Goal: Task Accomplishment & Management: Complete application form

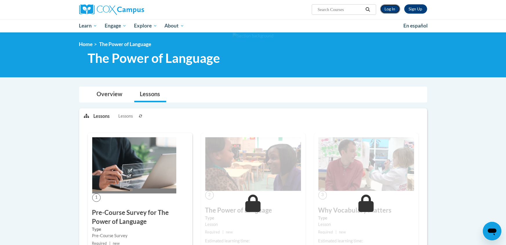
click at [386, 8] on link "Log In" at bounding box center [390, 8] width 20 height 9
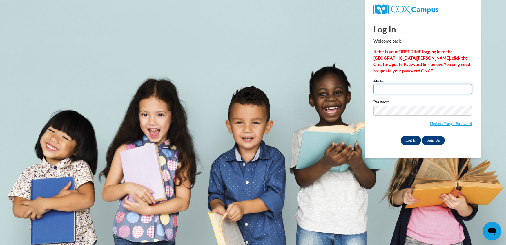
type input "Melissabanda422@gmail.com"
click at [413, 141] on input "Log In" at bounding box center [411, 140] width 20 height 9
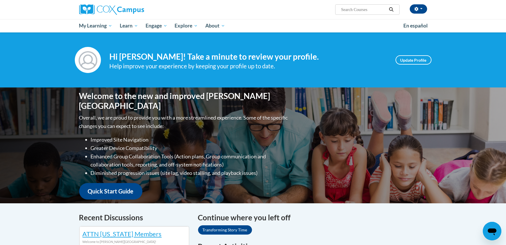
click at [68, 75] on div "Your profile Hi Melissa Banda! Take a minute to review your profile. Help impro…" at bounding box center [253, 59] width 506 height 55
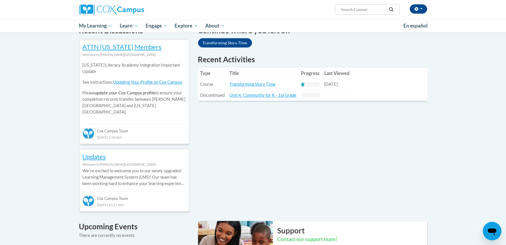
scroll to position [290, 0]
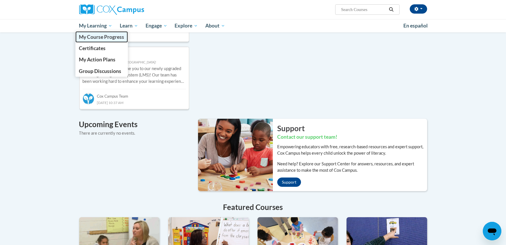
click at [102, 38] on span "My Course Progress" at bounding box center [101, 37] width 45 height 6
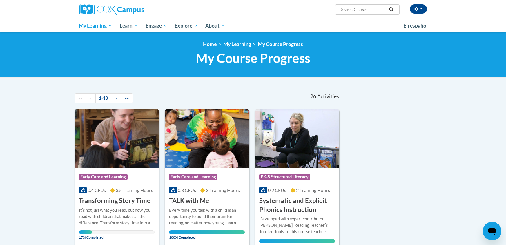
click at [119, 184] on div "Course Category: Early Care and Learning" at bounding box center [117, 177] width 76 height 13
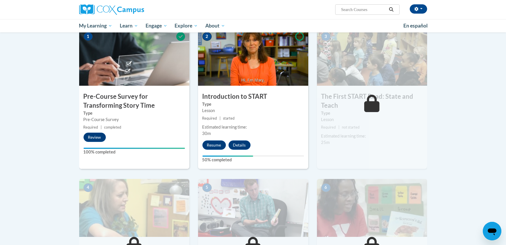
scroll to position [127, 0]
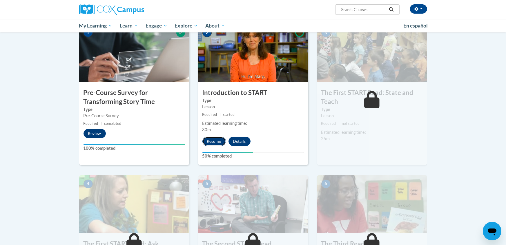
click at [214, 140] on button "Resume" at bounding box center [213, 141] width 23 height 9
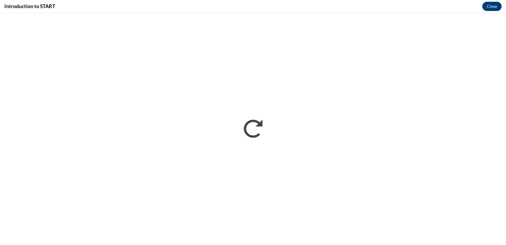
scroll to position [0, 0]
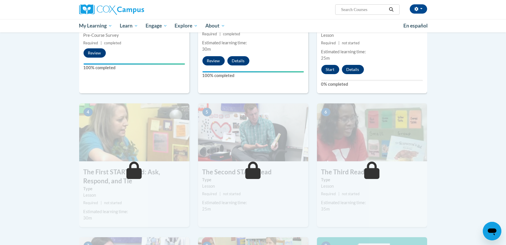
scroll to position [208, 0]
click at [327, 70] on button "Start" at bounding box center [330, 68] width 18 height 9
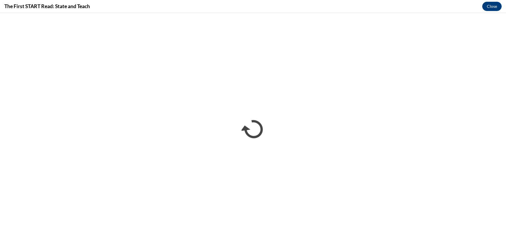
scroll to position [0, 0]
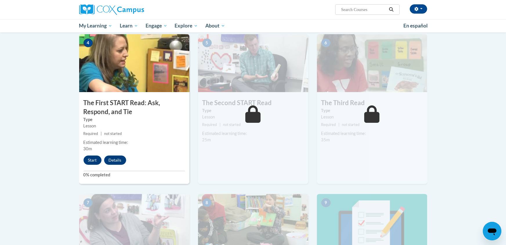
scroll to position [278, 0]
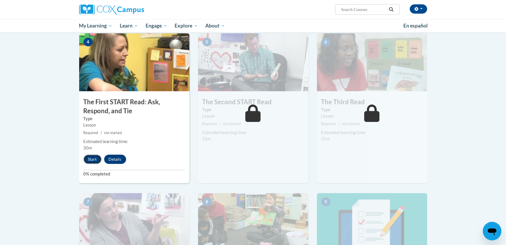
click at [91, 157] on button "Start" at bounding box center [92, 159] width 18 height 9
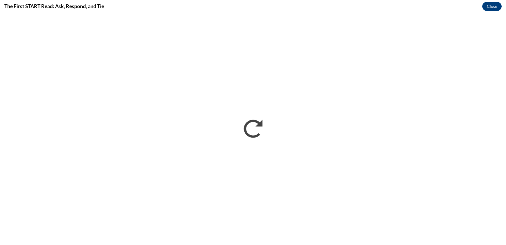
scroll to position [0, 0]
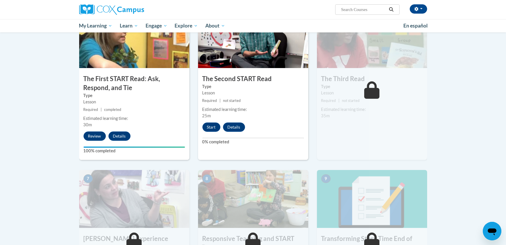
scroll to position [313, 0]
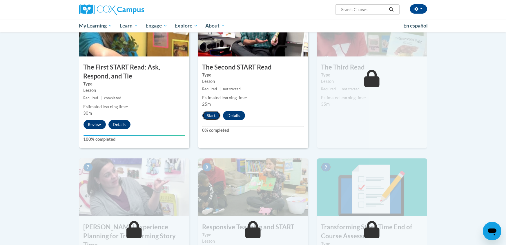
click at [207, 115] on button "Start" at bounding box center [211, 115] width 18 height 9
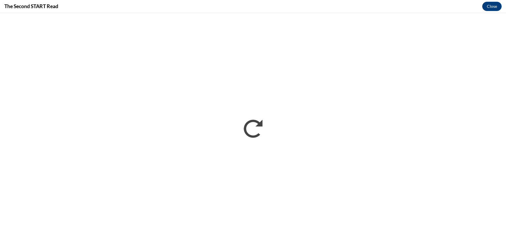
scroll to position [0, 0]
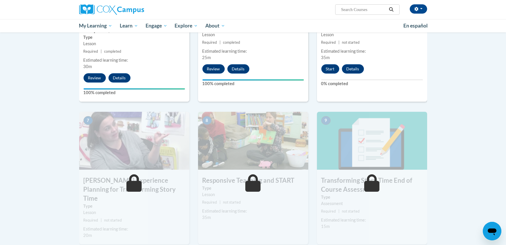
scroll to position [359, 0]
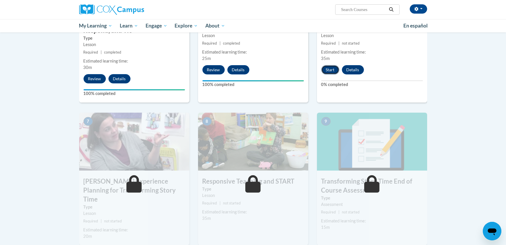
click at [329, 68] on button "Start" at bounding box center [330, 69] width 18 height 9
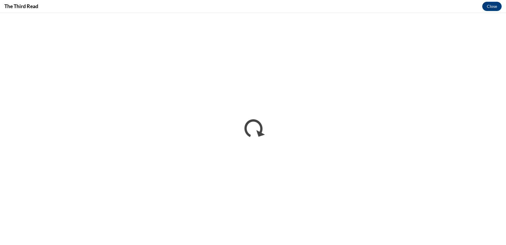
scroll to position [0, 0]
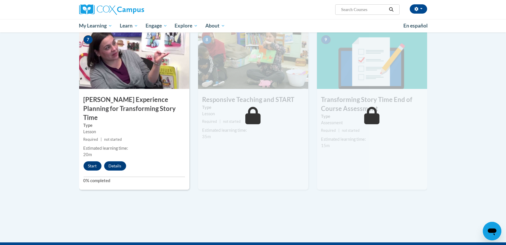
scroll to position [475, 0]
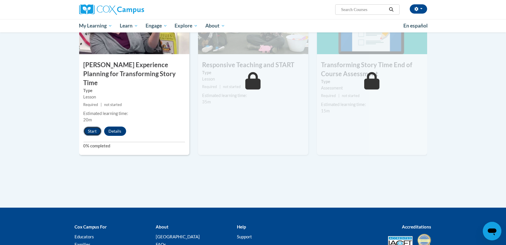
click at [94, 127] on button "Start" at bounding box center [92, 131] width 18 height 9
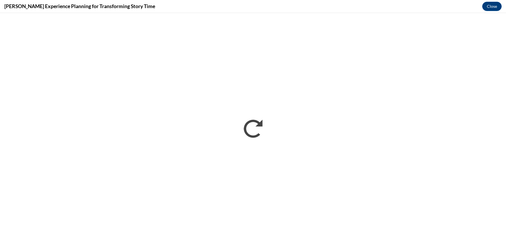
scroll to position [0, 0]
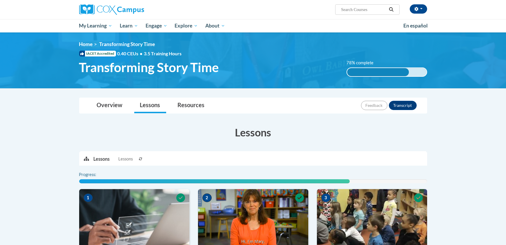
click at [483, 20] on div "[PERSON_NAME] ([GEOGRAPHIC_DATA]/[GEOGRAPHIC_DATA] UTC-05:00) My Profile Inbox …" at bounding box center [253, 16] width 506 height 32
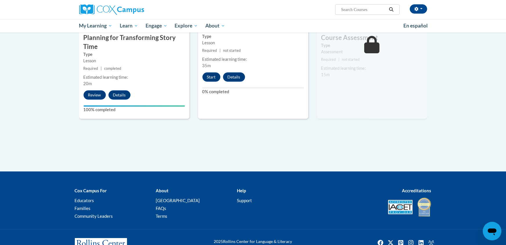
scroll to position [524, 0]
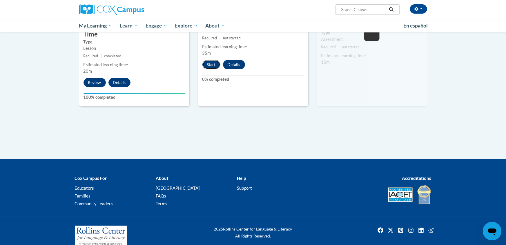
click at [214, 62] on button "Start" at bounding box center [211, 64] width 18 height 9
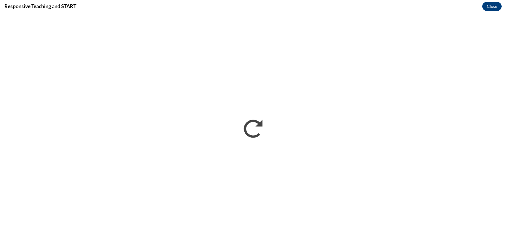
scroll to position [0, 0]
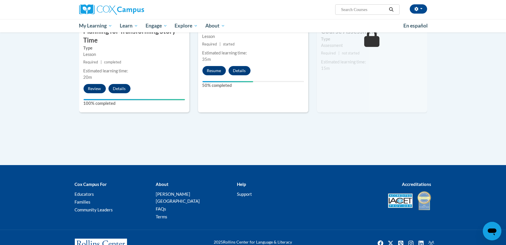
scroll to position [524, 0]
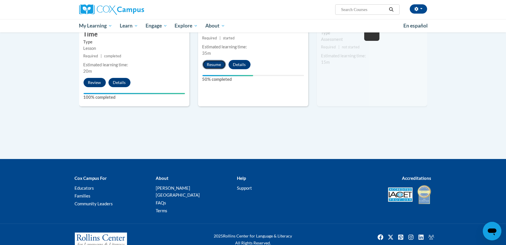
click at [214, 63] on button "Resume" at bounding box center [213, 64] width 23 height 9
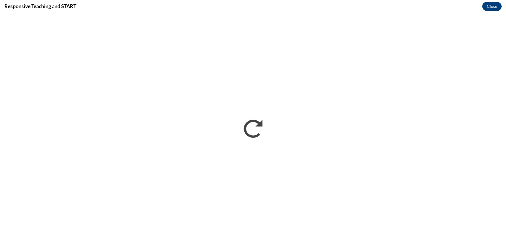
scroll to position [0, 0]
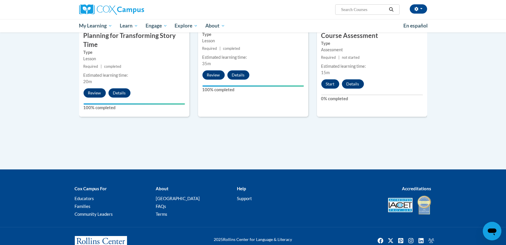
scroll to position [524, 0]
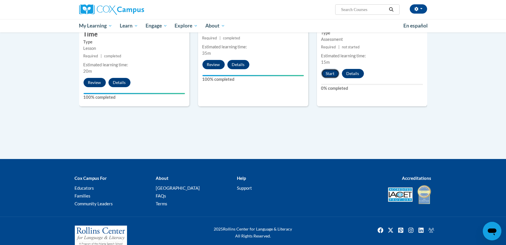
click at [329, 73] on button "Start" at bounding box center [330, 73] width 18 height 9
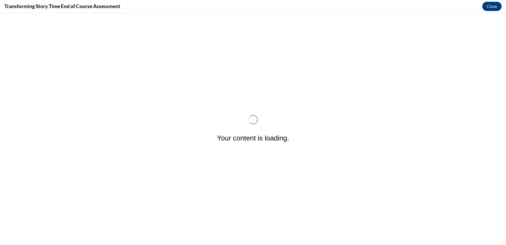
scroll to position [0, 0]
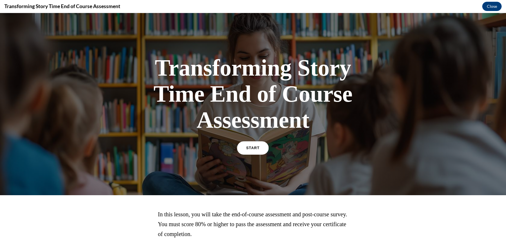
click at [260, 143] on link "START" at bounding box center [253, 147] width 32 height 13
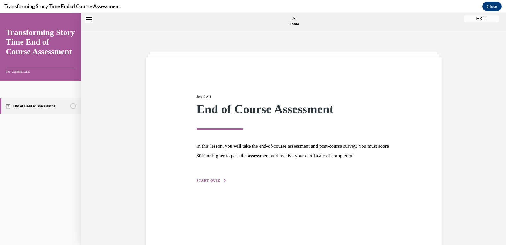
scroll to position [18, 0]
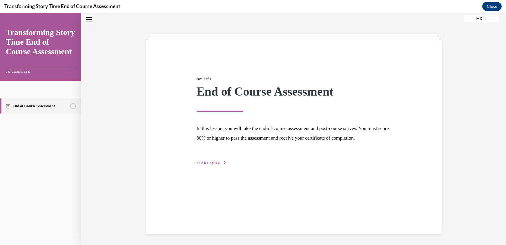
click at [260, 143] on p "In this lesson, you will take the end-of-course assessment and post-course surv…" at bounding box center [294, 133] width 194 height 19
click at [208, 165] on span "START QUIZ" at bounding box center [209, 163] width 24 height 4
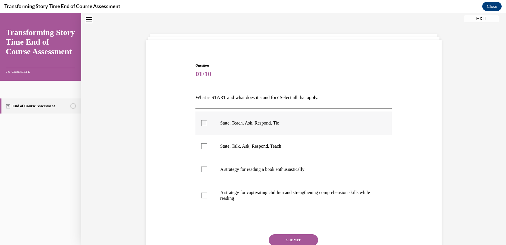
click at [210, 123] on label "State, Teach, Ask, Respond, Tie" at bounding box center [293, 123] width 196 height 23
click at [207, 123] on input "State, Teach, Ask, Respond, Tie" at bounding box center [204, 123] width 6 height 6
checkbox input "true"
click at [299, 239] on button "SUBMIT" at bounding box center [293, 240] width 49 height 12
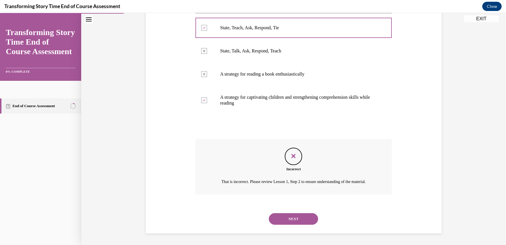
scroll to position [119, 0]
click at [290, 220] on button "NEXT" at bounding box center [293, 219] width 49 height 12
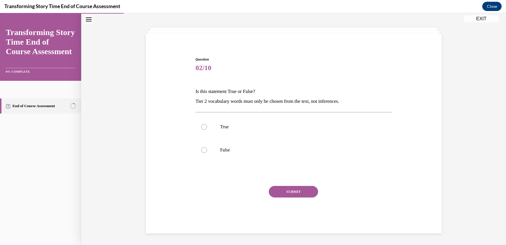
scroll to position [23, 0]
click at [205, 148] on div at bounding box center [204, 151] width 6 height 6
click at [205, 148] on input "False" at bounding box center [204, 151] width 6 height 6
radio input "true"
click at [294, 191] on button "SUBMIT" at bounding box center [293, 193] width 49 height 12
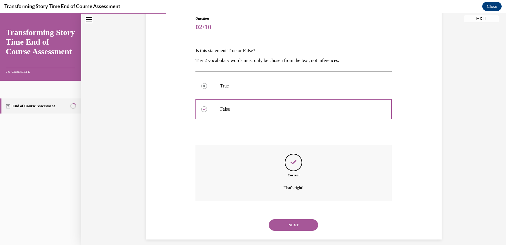
scroll to position [70, 0]
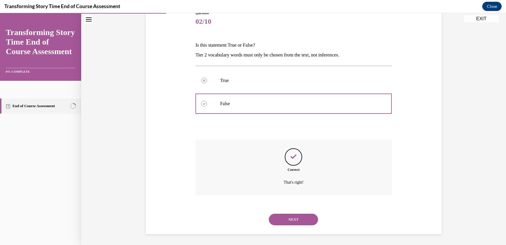
click at [294, 191] on div "Correct That's right!" at bounding box center [293, 168] width 196 height 56
click at [297, 219] on button "NEXT" at bounding box center [293, 220] width 49 height 12
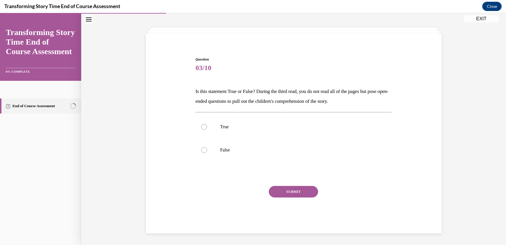
scroll to position [23, 0]
click at [214, 133] on label "True" at bounding box center [293, 127] width 196 height 23
click at [207, 130] on input "True" at bounding box center [204, 128] width 6 height 6
radio input "true"
click at [289, 194] on button "SUBMIT" at bounding box center [293, 193] width 49 height 12
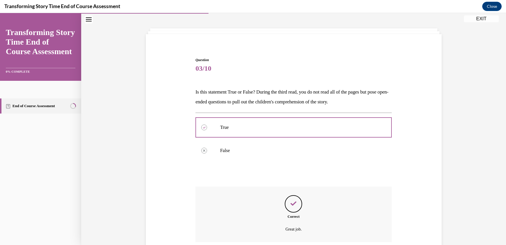
scroll to position [70, 0]
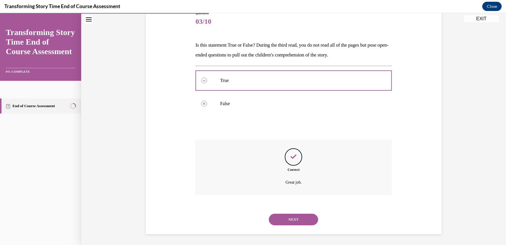
click at [293, 219] on button "NEXT" at bounding box center [293, 220] width 49 height 12
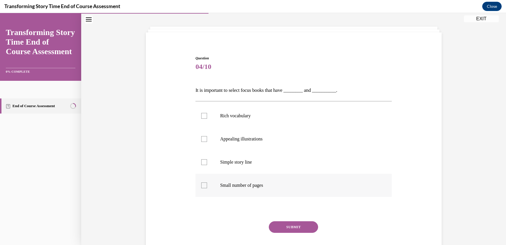
scroll to position [25, 0]
click at [205, 161] on div at bounding box center [204, 162] width 6 height 6
click at [205, 161] on input "Simple story line" at bounding box center [204, 162] width 6 height 6
checkbox input "true"
click at [302, 223] on button "SUBMIT" at bounding box center [293, 227] width 49 height 12
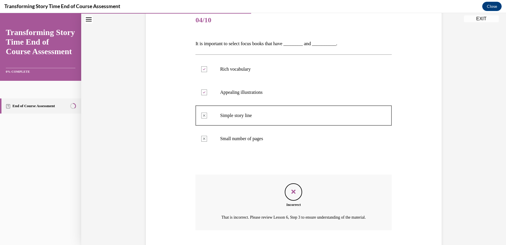
scroll to position [114, 0]
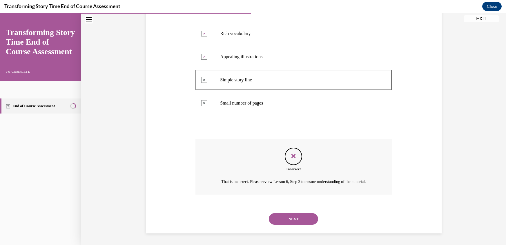
click at [297, 220] on button "NEXT" at bounding box center [293, 219] width 49 height 12
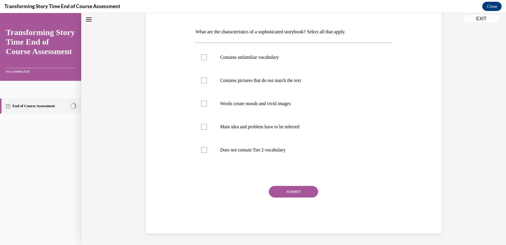
scroll to position [0, 0]
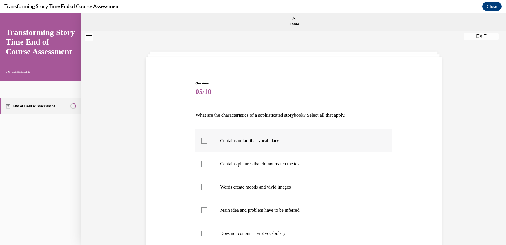
click at [216, 148] on label "Contains unfamiliar vocabulary" at bounding box center [293, 140] width 196 height 23
click at [207, 144] on input "Contains unfamiliar vocabulary" at bounding box center [204, 141] width 6 height 6
checkbox input "true"
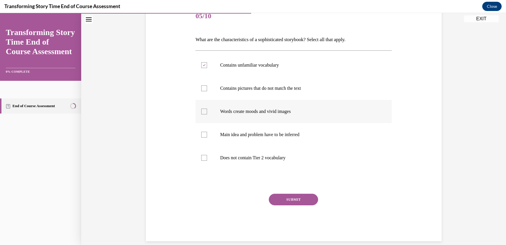
scroll to position [83, 0]
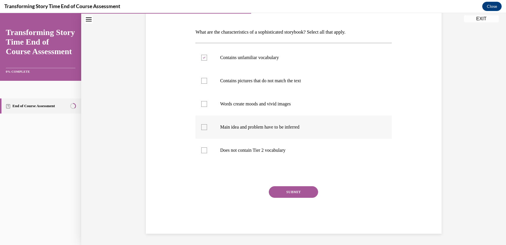
click at [210, 129] on label "Main idea and problem have to be inferred" at bounding box center [293, 127] width 196 height 23
click at [207, 129] on input "Main idea and problem have to be inferred" at bounding box center [204, 127] width 6 height 6
checkbox input "true"
click at [202, 101] on div at bounding box center [204, 104] width 6 height 6
click at [202, 101] on input "Words create moods and vivid images" at bounding box center [204, 104] width 6 height 6
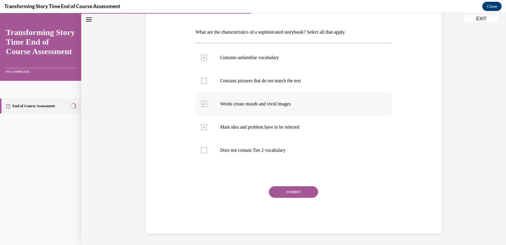
click at [202, 101] on div at bounding box center [204, 104] width 6 height 6
click at [202, 101] on input "Words create moods and vivid images" at bounding box center [204, 104] width 6 height 6
checkbox input "false"
click at [204, 84] on label "Contains pictures that do not match the text" at bounding box center [293, 80] width 196 height 23
click at [204, 84] on input "Contains pictures that do not match the text" at bounding box center [204, 81] width 6 height 6
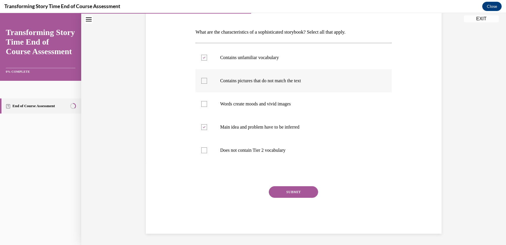
checkbox input "true"
click at [285, 190] on button "SUBMIT" at bounding box center [293, 192] width 49 height 12
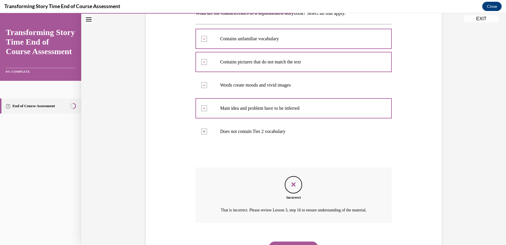
scroll to position [137, 0]
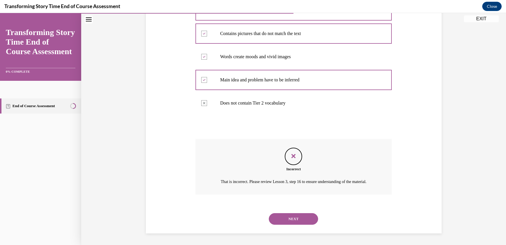
click at [285, 220] on button "NEXT" at bounding box center [293, 219] width 49 height 12
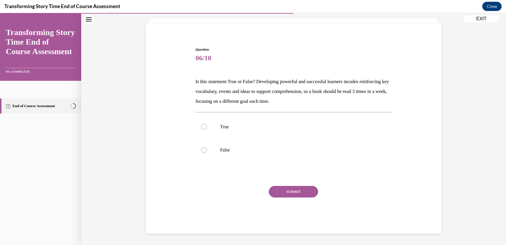
scroll to position [33, 0]
click at [214, 132] on label "True" at bounding box center [293, 127] width 196 height 23
click at [207, 130] on input "True" at bounding box center [204, 127] width 6 height 6
radio input "true"
click at [298, 191] on button "SUBMIT" at bounding box center [293, 192] width 49 height 12
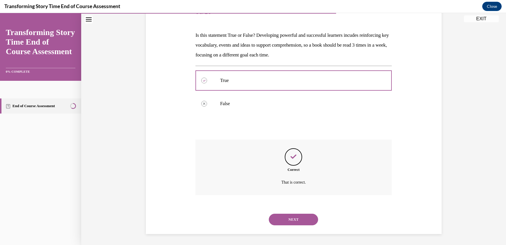
scroll to position [80, 0]
click at [291, 217] on button "NEXT" at bounding box center [293, 220] width 49 height 12
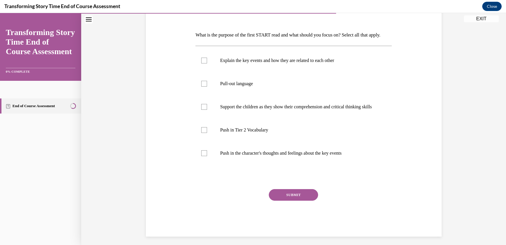
scroll to position [65, 0]
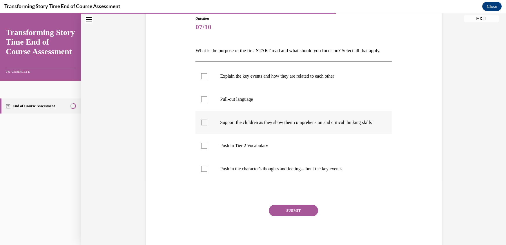
click at [221, 125] on p "Support the children as they show their comprehension and critical thinking ski…" at bounding box center [298, 123] width 157 height 6
click at [207, 125] on input "Support the children as they show their comprehension and critical thinking ski…" at bounding box center [204, 123] width 6 height 6
checkbox input "true"
click at [224, 102] on p "Pull-out language" at bounding box center [298, 100] width 157 height 6
click at [207, 102] on input "Pull-out language" at bounding box center [204, 100] width 6 height 6
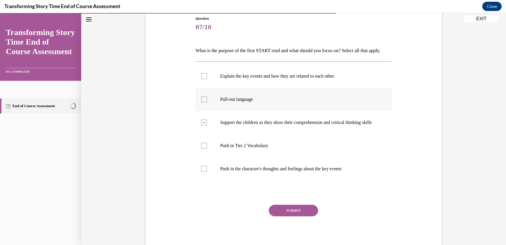
checkbox input "true"
click at [226, 149] on p "Push in Tier 2 Vocabulary" at bounding box center [298, 146] width 157 height 6
click at [207, 149] on input "Push in Tier 2 Vocabulary" at bounding box center [204, 146] width 6 height 6
checkbox input "true"
click at [232, 172] on p "Push in the character's thoughts and feelings about the key events" at bounding box center [298, 169] width 157 height 6
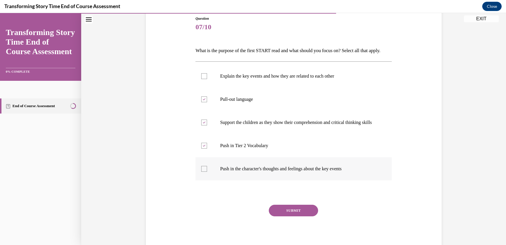
click at [207, 172] on input "Push in the character's thoughts and feelings about the key events" at bounding box center [204, 169] width 6 height 6
checkbox input "true"
click at [293, 216] on button "SUBMIT" at bounding box center [293, 211] width 49 height 12
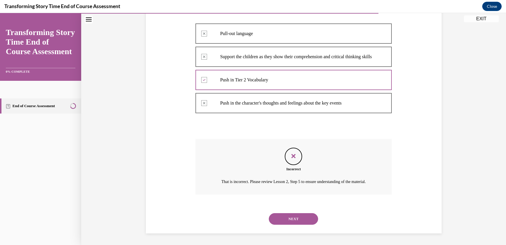
scroll to position [152, 0]
click at [293, 216] on button "NEXT" at bounding box center [293, 219] width 49 height 12
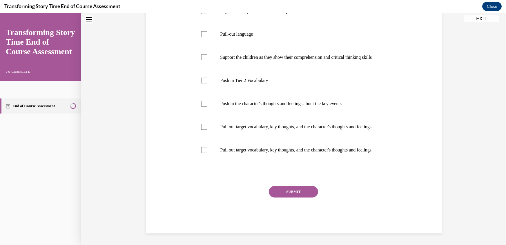
scroll to position [0, 0]
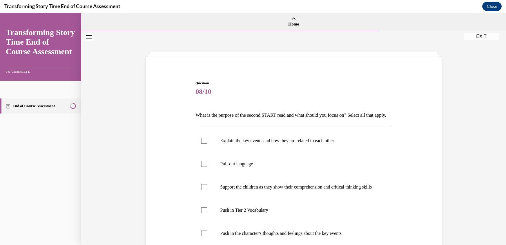
click at [293, 216] on label "Push in Tier 2 Vocabulary" at bounding box center [293, 210] width 196 height 23
click at [207, 213] on input "Push in Tier 2 Vocabulary" at bounding box center [204, 211] width 6 height 6
checkbox input "true"
click at [227, 167] on p "Pull-out language" at bounding box center [298, 164] width 157 height 6
click at [207, 167] on input "Pull-out language" at bounding box center [204, 164] width 6 height 6
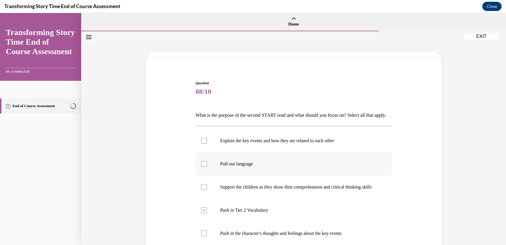
checkbox input "true"
click at [219, 222] on label "Push in Tier 2 Vocabulary" at bounding box center [293, 210] width 196 height 23
click at [207, 213] on input "Push in Tier 2 Vocabulary" at bounding box center [204, 211] width 6 height 6
click at [254, 213] on p "Push in Tier 2 Vocabulary" at bounding box center [298, 211] width 157 height 6
click at [207, 213] on input "Push in Tier 2 Vocabulary" at bounding box center [204, 211] width 6 height 6
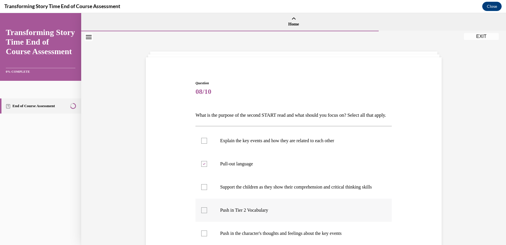
checkbox input "true"
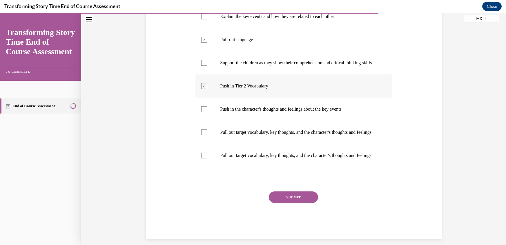
scroll to position [127, 0]
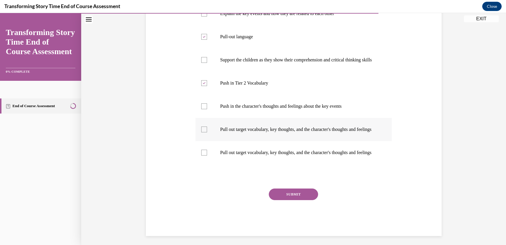
click at [212, 141] on label "Pull out target vocabulary, key thoughts, and the character's thoughts and feel…" at bounding box center [293, 129] width 196 height 23
click at [207, 132] on input "Pull out target vocabulary, key thoughts, and the character's thoughts and feel…" at bounding box center [204, 130] width 6 height 6
checkbox input "true"
click at [210, 118] on label "Push in the character's thoughts and feelings about the key events" at bounding box center [293, 106] width 196 height 23
click at [207, 109] on input "Push in the character's thoughts and feelings about the key events" at bounding box center [204, 106] width 6 height 6
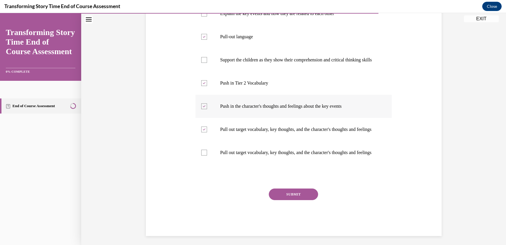
click at [210, 118] on label "Push in the character's thoughts and feelings about the key events" at bounding box center [293, 106] width 196 height 23
click at [207, 109] on input "Push in the character's thoughts and feelings about the key events" at bounding box center [204, 106] width 6 height 6
checkbox input "false"
click at [206, 156] on div at bounding box center [204, 153] width 6 height 6
click at [206, 156] on input "Pull out target vocabulary, key thoughts, and the character's thoughts and feel…" at bounding box center [204, 153] width 6 height 6
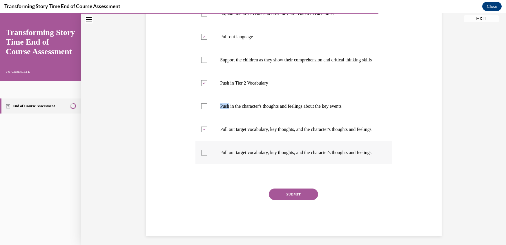
checkbox input "true"
click at [208, 118] on label "Push in the character's thoughts and feelings about the key events" at bounding box center [293, 106] width 196 height 23
click at [207, 109] on input "Push in the character's thoughts and feelings about the key events" at bounding box center [204, 106] width 6 height 6
checkbox input "true"
click at [292, 200] on button "SUBMIT" at bounding box center [293, 195] width 49 height 12
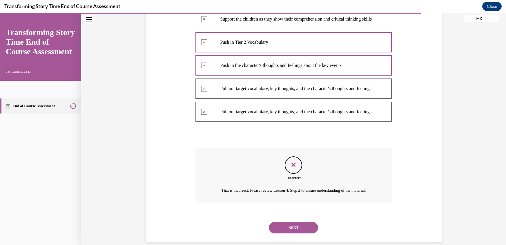
scroll to position [210, 0]
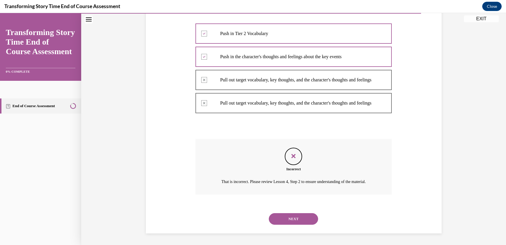
click at [214, 190] on div "Incorrect That is incorrect. Please review Lesson 4, Step 2 to ensure understan…" at bounding box center [293, 167] width 196 height 56
click at [292, 218] on button "NEXT" at bounding box center [293, 219] width 49 height 12
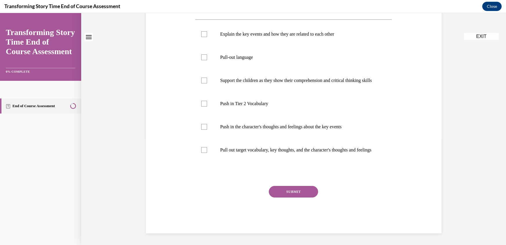
scroll to position [0, 0]
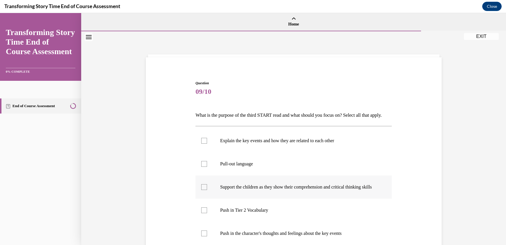
click at [216, 199] on label "Support the children as they show their comprehension and critical thinking ski…" at bounding box center [293, 187] width 196 height 23
click at [207, 190] on input "Support the children as they show their comprehension and critical thinking ski…" at bounding box center [204, 187] width 6 height 6
checkbox input "true"
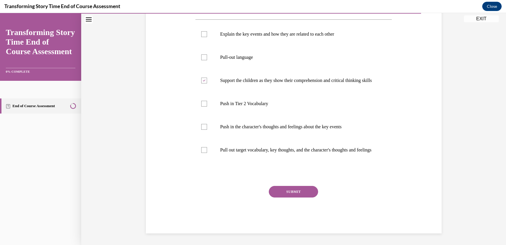
scroll to position [128, 0]
click at [300, 191] on button "SUBMIT" at bounding box center [293, 192] width 49 height 12
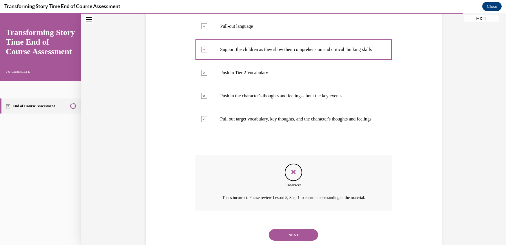
scroll to position [181, 0]
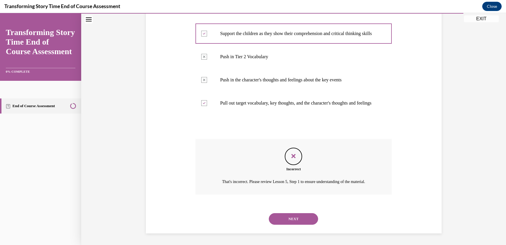
click at [285, 216] on button "NEXT" at bounding box center [293, 219] width 49 height 12
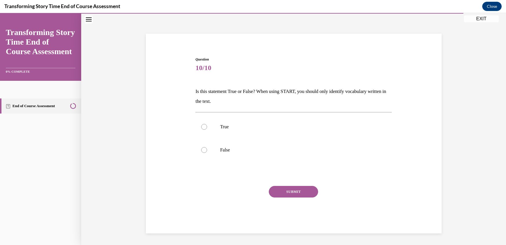
scroll to position [23, 0]
click at [205, 130] on label "True" at bounding box center [293, 127] width 196 height 23
click at [205, 130] on input "True" at bounding box center [204, 128] width 6 height 6
radio input "true"
click at [204, 152] on div at bounding box center [204, 151] width 6 height 6
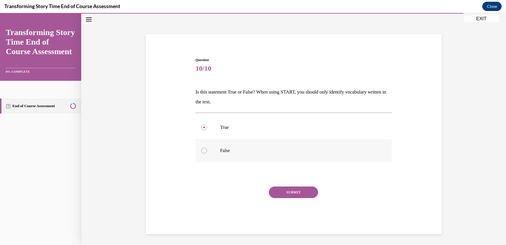
click at [204, 152] on input "False" at bounding box center [204, 151] width 6 height 6
radio input "true"
click at [299, 188] on button "SUBMIT" at bounding box center [293, 193] width 49 height 12
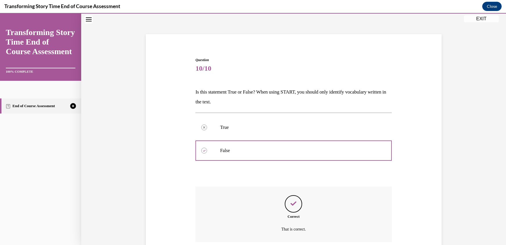
scroll to position [70, 0]
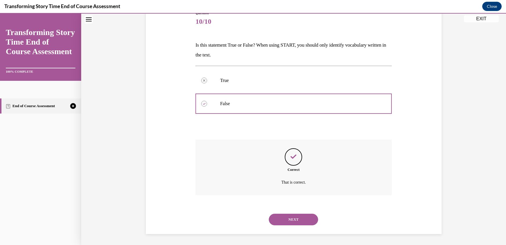
click at [269, 214] on button "NEXT" at bounding box center [293, 220] width 49 height 12
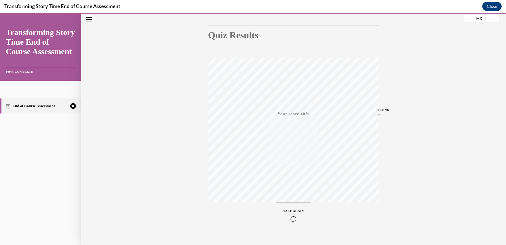
scroll to position [65, 0]
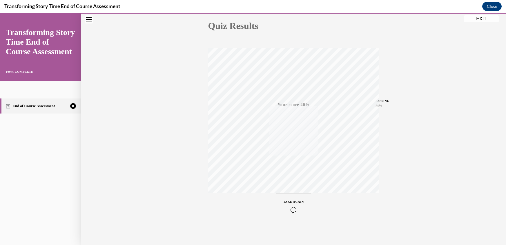
click at [296, 200] on div "TAKE AGAIN" at bounding box center [293, 207] width 21 height 14
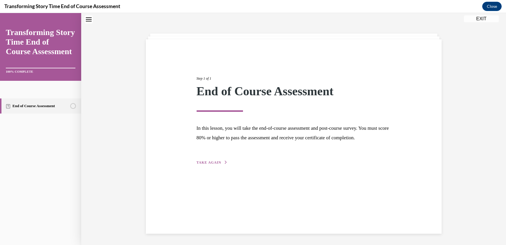
click at [214, 165] on span "TAKE AGAIN" at bounding box center [209, 163] width 25 height 4
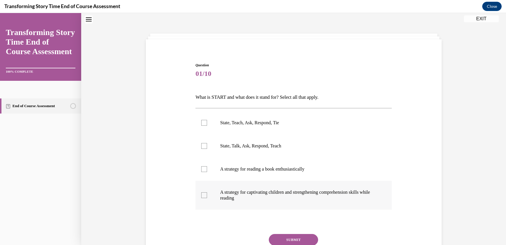
click at [206, 194] on div at bounding box center [204, 195] width 6 height 6
click at [206, 194] on input "A strategy for captivating children and strengthening comprehension skills whil…" at bounding box center [204, 195] width 6 height 6
checkbox input "true"
click at [296, 237] on button "SUBMIT" at bounding box center [293, 240] width 49 height 12
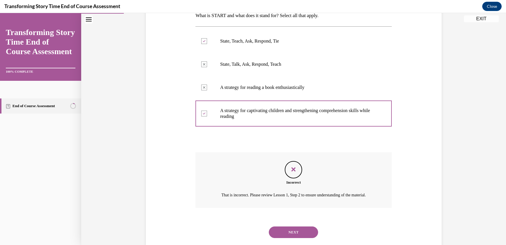
scroll to position [119, 0]
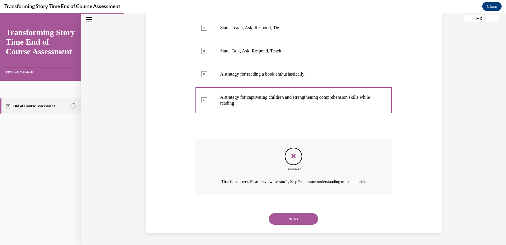
click at [290, 221] on button "NEXT" at bounding box center [293, 219] width 49 height 12
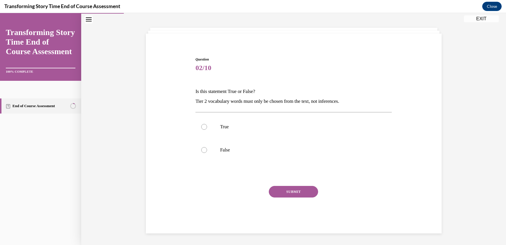
scroll to position [23, 0]
click at [212, 150] on label "False" at bounding box center [293, 150] width 196 height 23
click at [207, 150] on input "False" at bounding box center [204, 151] width 6 height 6
radio input "true"
click at [287, 192] on button "SUBMIT" at bounding box center [293, 193] width 49 height 12
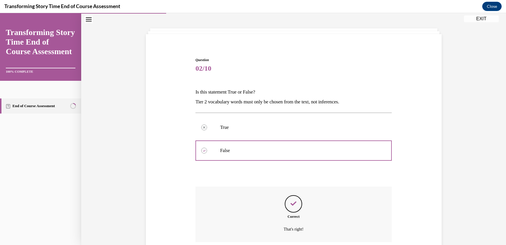
scroll to position [70, 0]
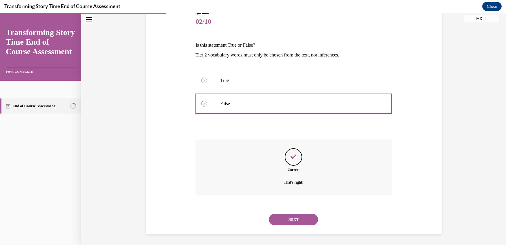
click at [291, 220] on button "NEXT" at bounding box center [293, 220] width 49 height 12
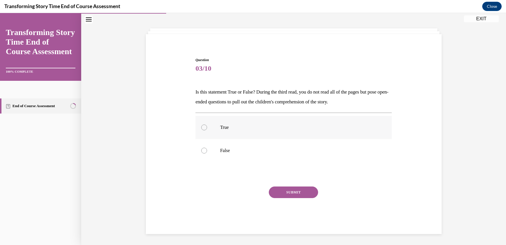
click at [265, 137] on label "True" at bounding box center [293, 127] width 196 height 23
click at [207, 130] on input "True" at bounding box center [204, 128] width 6 height 6
radio input "true"
click at [292, 194] on button "SUBMIT" at bounding box center [293, 193] width 49 height 12
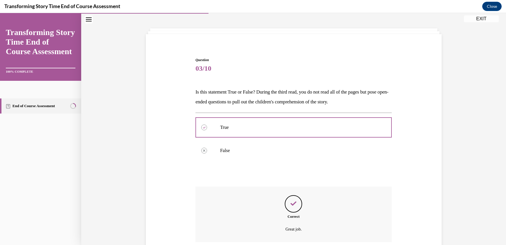
scroll to position [70, 0]
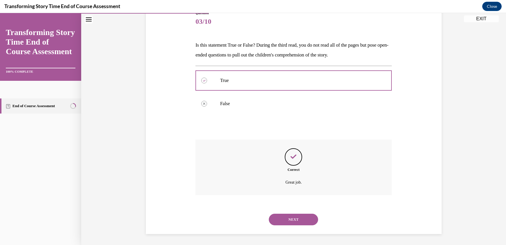
click at [292, 218] on button "NEXT" at bounding box center [293, 220] width 49 height 12
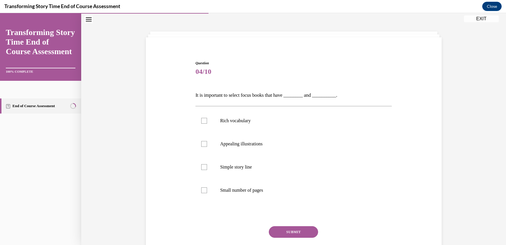
scroll to position [25, 0]
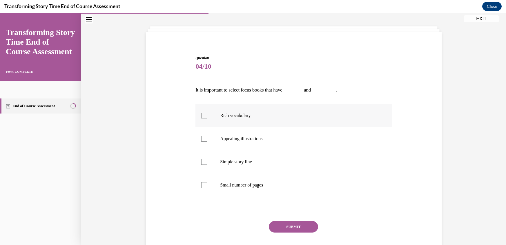
click at [237, 117] on p "Rich vocabulary" at bounding box center [298, 116] width 157 height 6
click at [207, 117] on input "Rich vocabulary" at bounding box center [204, 116] width 6 height 6
checkbox input "true"
click at [234, 136] on p "Appealing illustrations" at bounding box center [298, 139] width 157 height 6
click at [207, 136] on input "Appealing illustrations" at bounding box center [204, 139] width 6 height 6
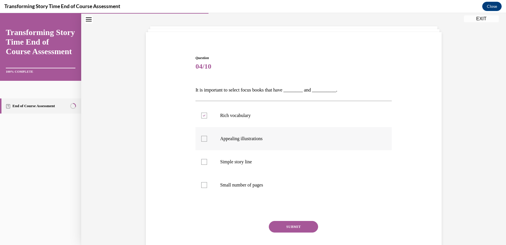
checkbox input "true"
click at [299, 225] on button "SUBMIT" at bounding box center [293, 227] width 49 height 12
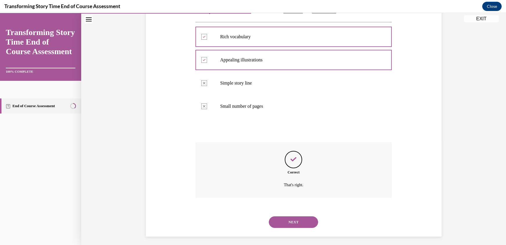
scroll to position [107, 0]
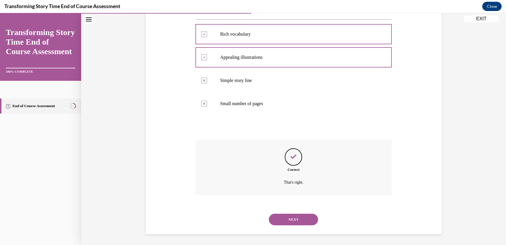
click at [298, 220] on button "NEXT" at bounding box center [293, 220] width 49 height 12
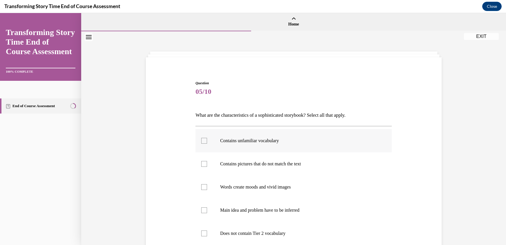
click at [270, 147] on label "Contains unfamiliar vocabulary" at bounding box center [293, 140] width 196 height 23
click at [207, 144] on input "Contains unfamiliar vocabulary" at bounding box center [204, 141] width 6 height 6
checkbox input "true"
click at [264, 162] on p "Contains pictures that do not match the text" at bounding box center [298, 164] width 157 height 6
click at [207, 162] on input "Contains pictures that do not match the text" at bounding box center [204, 164] width 6 height 6
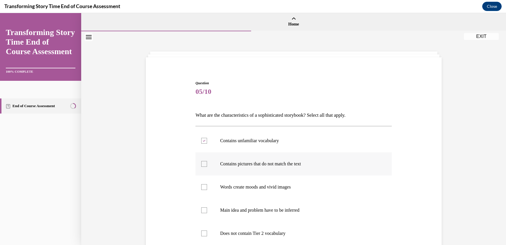
checkbox input "true"
click at [254, 180] on label "Words create moods and vivid images" at bounding box center [293, 187] width 196 height 23
click at [207, 184] on input "Words create moods and vivid images" at bounding box center [204, 187] width 6 height 6
checkbox input "true"
click at [243, 214] on label "Main idea and problem have to be inferred" at bounding box center [293, 210] width 196 height 23
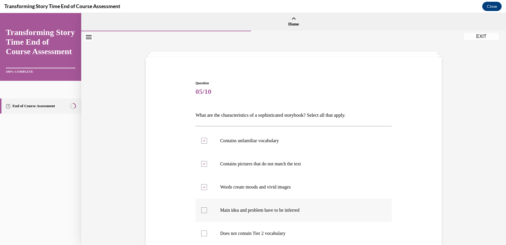
click at [207, 213] on input "Main idea and problem have to be inferred" at bounding box center [204, 211] width 6 height 6
checkbox input "true"
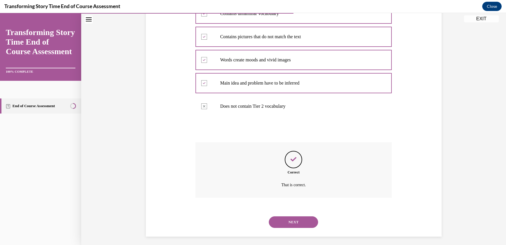
scroll to position [130, 0]
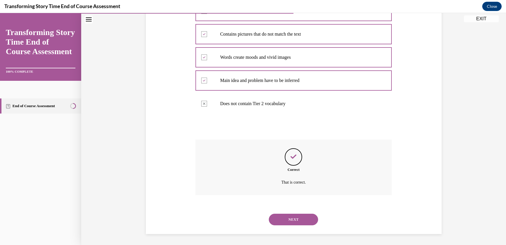
click at [288, 222] on button "NEXT" at bounding box center [293, 220] width 49 height 12
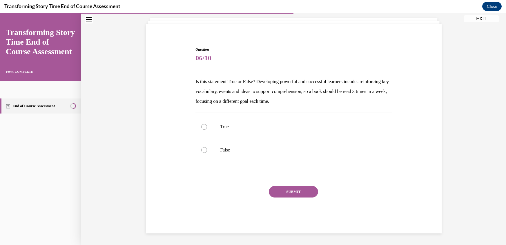
scroll to position [33, 0]
click at [288, 228] on div "NEXT" at bounding box center [293, 234] width 196 height 12
click at [252, 132] on label "True" at bounding box center [293, 127] width 196 height 23
click at [207, 130] on input "True" at bounding box center [204, 127] width 6 height 6
radio input "true"
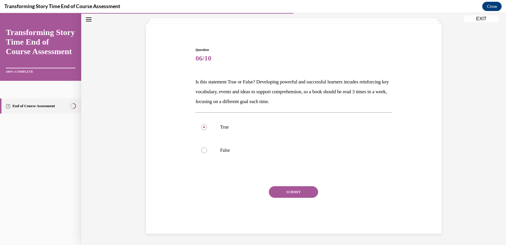
click at [295, 192] on button "SUBMIT" at bounding box center [293, 192] width 49 height 12
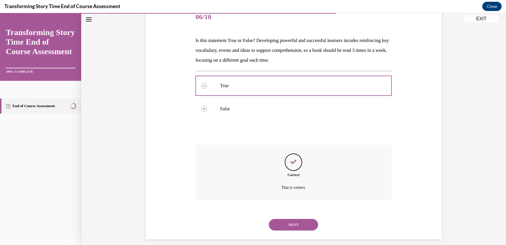
scroll to position [80, 0]
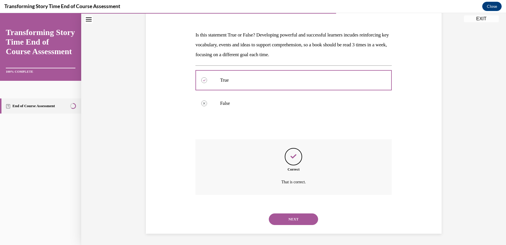
click at [291, 216] on button "NEXT" at bounding box center [293, 220] width 49 height 12
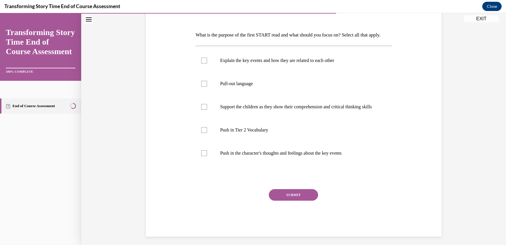
scroll to position [65, 0]
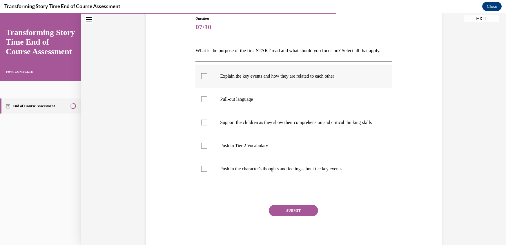
click at [255, 82] on label "Explain the key events and how they are related to each other" at bounding box center [293, 76] width 196 height 23
click at [207, 79] on input "Explain the key events and how they are related to each other" at bounding box center [204, 76] width 6 height 6
checkbox input "true"
click at [238, 129] on label "Support the children as they show their comprehension and critical thinking ski…" at bounding box center [293, 122] width 196 height 23
click at [207, 125] on input "Support the children as they show their comprehension and critical thinking ski…" at bounding box center [204, 123] width 6 height 6
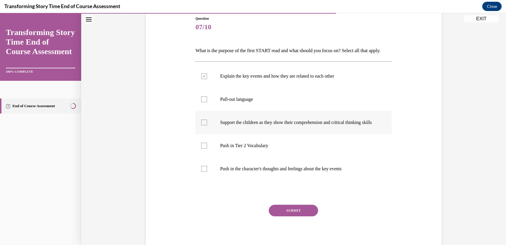
checkbox input "true"
click at [287, 216] on button "SUBMIT" at bounding box center [293, 211] width 49 height 12
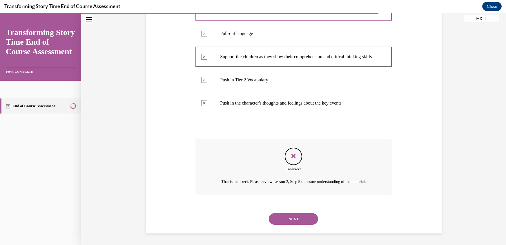
scroll to position [152, 0]
click at [296, 215] on button "NEXT" at bounding box center [293, 219] width 49 height 12
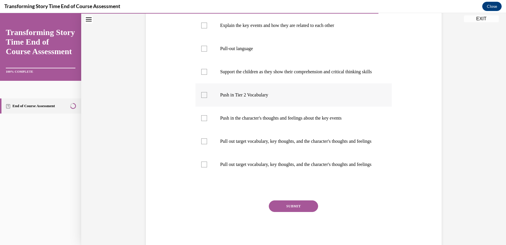
scroll to position [116, 0]
click at [254, 98] on p "Push in Tier 2 Vocabulary" at bounding box center [298, 95] width 157 height 6
click at [207, 98] on input "Push in Tier 2 Vocabulary" at bounding box center [204, 95] width 6 height 6
checkbox input "true"
click at [245, 121] on p "Push in the character's thoughts and feelings about the key events" at bounding box center [298, 118] width 157 height 6
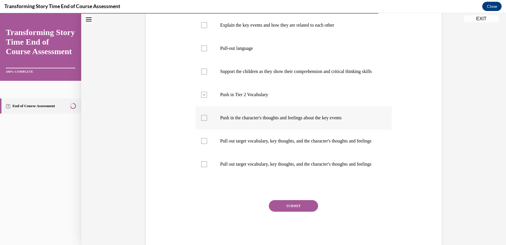
click at [207, 121] on input "Push in the character's thoughts and feelings about the key events" at bounding box center [204, 118] width 6 height 6
checkbox input "true"
click at [294, 212] on button "SUBMIT" at bounding box center [293, 206] width 49 height 12
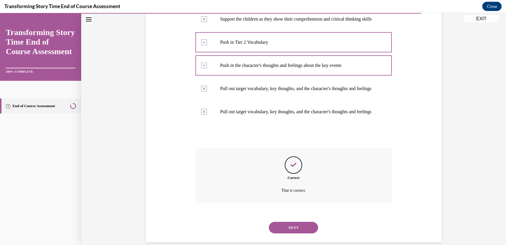
scroll to position [203, 0]
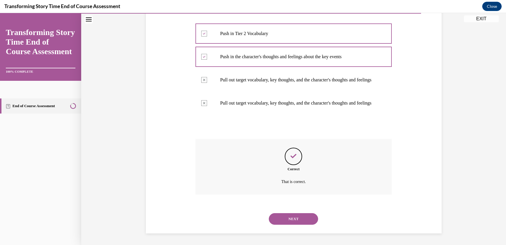
click at [292, 216] on button "NEXT" at bounding box center [293, 219] width 49 height 12
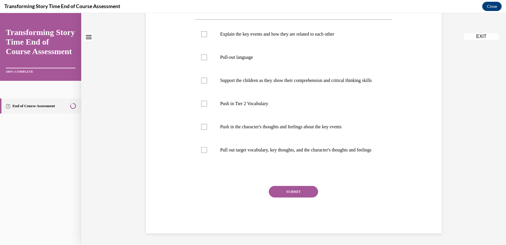
scroll to position [0, 0]
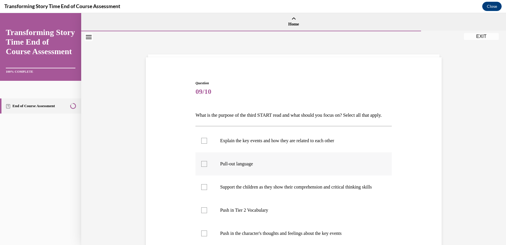
click at [243, 167] on p "Pull-out language" at bounding box center [298, 164] width 157 height 6
click at [207, 167] on input "Pull-out language" at bounding box center [204, 164] width 6 height 6
checkbox input "true"
click at [240, 190] on p "Support the children as they show their comprehension and critical thinking ski…" at bounding box center [298, 187] width 157 height 6
click at [207, 190] on input "Support the children as they show their comprehension and critical thinking ski…" at bounding box center [204, 187] width 6 height 6
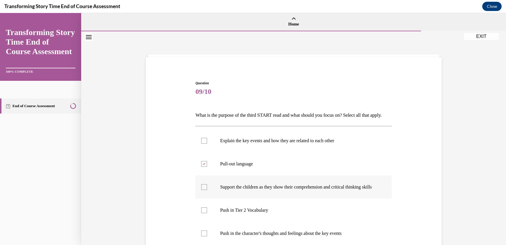
checkbox input "true"
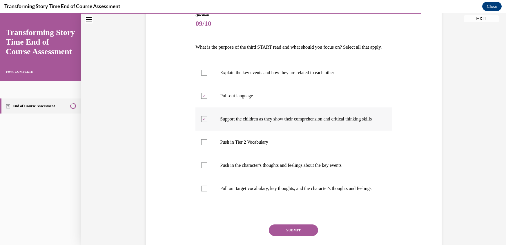
scroll to position [69, 0]
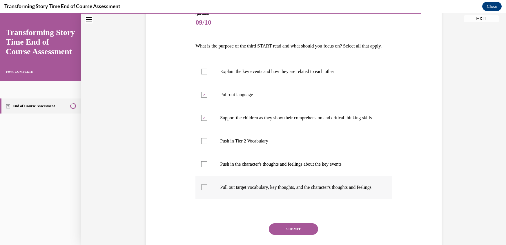
click at [232, 190] on p "Pull out target vocabulary, key thoughts, and the character's thoughts and feel…" at bounding box center [298, 188] width 157 height 6
click at [207, 190] on input "Pull out target vocabulary, key thoughts, and the character's thoughts and feel…" at bounding box center [204, 188] width 6 height 6
checkbox input "true"
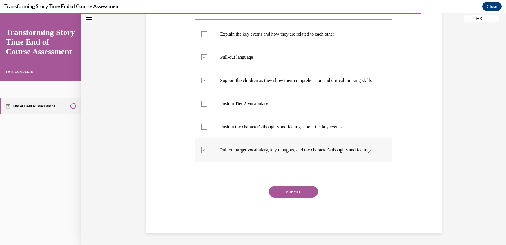
scroll to position [128, 0]
click at [294, 192] on button "SUBMIT" at bounding box center [293, 192] width 49 height 12
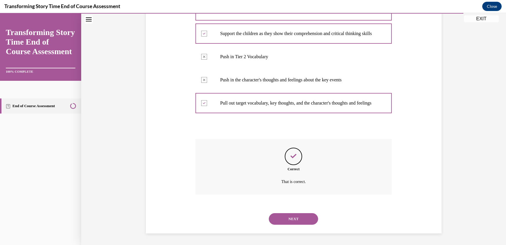
scroll to position [174, 0]
click at [293, 217] on button "NEXT" at bounding box center [293, 219] width 49 height 12
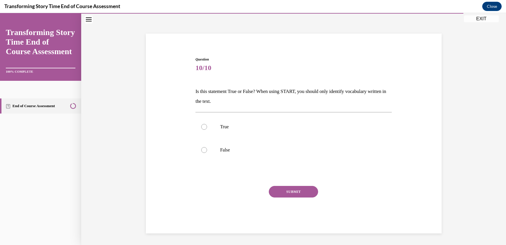
scroll to position [23, 0]
click at [231, 157] on label "False" at bounding box center [293, 150] width 196 height 23
click at [207, 154] on input "False" at bounding box center [204, 151] width 6 height 6
radio input "true"
click at [304, 191] on button "SUBMIT" at bounding box center [293, 193] width 49 height 12
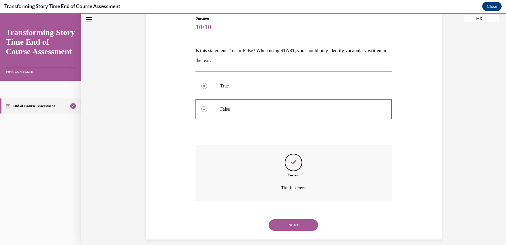
scroll to position [70, 0]
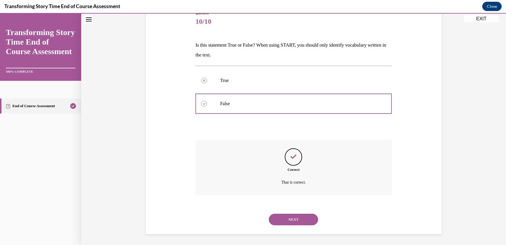
click at [297, 218] on button "NEXT" at bounding box center [293, 220] width 49 height 12
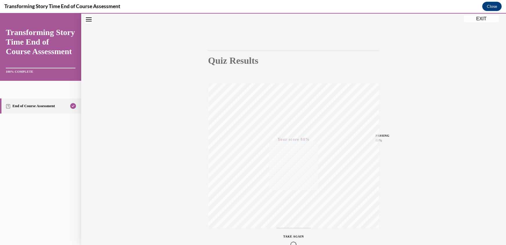
scroll to position [65, 0]
click at [480, 18] on button "EXIT" at bounding box center [481, 18] width 35 height 7
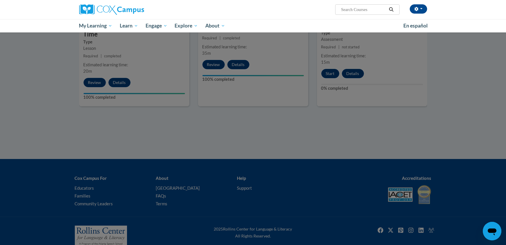
click at [468, 64] on div at bounding box center [253, 122] width 506 height 245
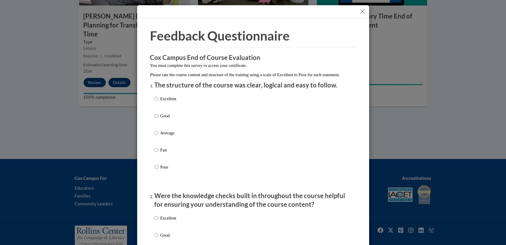
click at [166, 101] on div "Excellent Good Average Fair Poor" at bounding box center [165, 138] width 22 height 90
click at [160, 102] on p "Excellent" at bounding box center [168, 99] width 16 height 6
click at [158, 102] on input "Excellent" at bounding box center [156, 99] width 4 height 6
radio input "true"
click at [163, 221] on p "Excellent" at bounding box center [168, 218] width 16 height 6
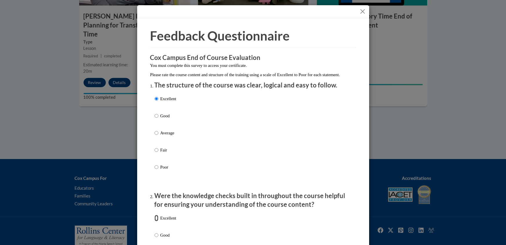
click at [158, 221] on input "Excellent" at bounding box center [156, 218] width 4 height 6
radio input "true"
click at [154, 232] on input "Good" at bounding box center [156, 235] width 4 height 6
radio input "true"
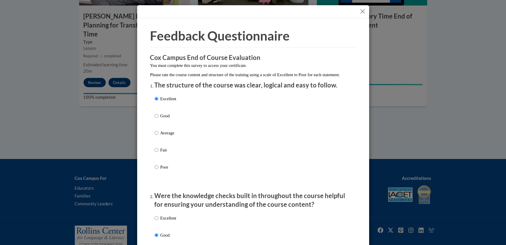
radio input "true"
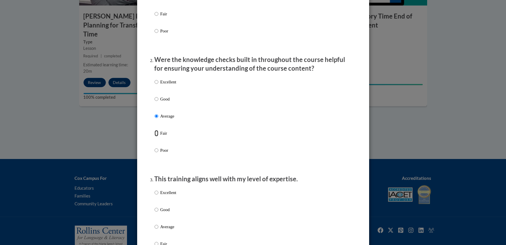
click at [154, 130] on input "Fair" at bounding box center [156, 133] width 4 height 6
radio input "true"
click at [154, 147] on input "Poor" at bounding box center [156, 150] width 4 height 6
radio input "true"
click at [154, 79] on input "Excellent" at bounding box center [156, 82] width 4 height 6
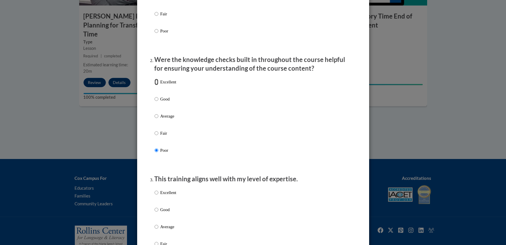
radio input "true"
click at [154, 96] on input "Good" at bounding box center [156, 99] width 4 height 6
radio input "true"
click at [154, 113] on input "Average" at bounding box center [156, 116] width 4 height 6
radio input "true"
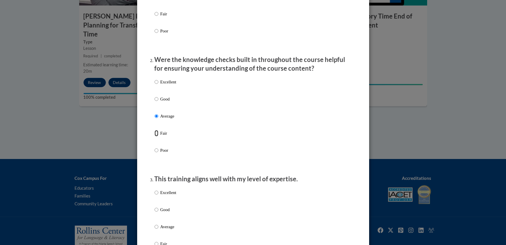
click at [154, 130] on input "Fair" at bounding box center [156, 133] width 4 height 6
radio input "true"
click at [154, 147] on input "Poor" at bounding box center [156, 150] width 4 height 6
radio input "true"
click at [154, 79] on input "Excellent" at bounding box center [156, 82] width 4 height 6
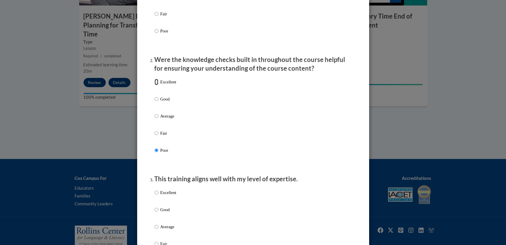
radio input "true"
click at [154, 96] on input "Good" at bounding box center [156, 99] width 4 height 6
radio input "true"
click at [154, 113] on input "Average" at bounding box center [156, 116] width 4 height 6
radio input "true"
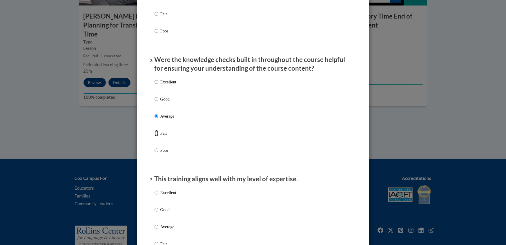
click at [154, 130] on input "Fair" at bounding box center [156, 133] width 4 height 6
radio input "true"
click at [154, 147] on input "Poor" at bounding box center [156, 150] width 4 height 6
radio input "true"
click at [154, 79] on input "Excellent" at bounding box center [156, 82] width 4 height 6
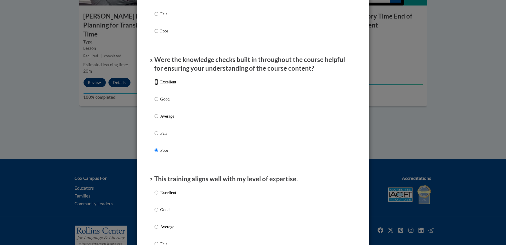
radio input "true"
click at [154, 96] on input "Good" at bounding box center [156, 99] width 4 height 6
radio input "true"
click at [154, 113] on input "Average" at bounding box center [156, 116] width 4 height 6
radio input "true"
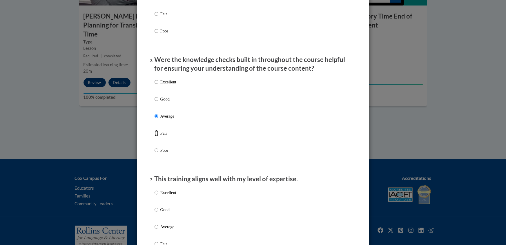
click at [154, 130] on input "Fair" at bounding box center [156, 133] width 4 height 6
radio input "true"
click at [154, 113] on input "Average" at bounding box center [156, 116] width 4 height 6
radio input "true"
click at [154, 96] on input "Good" at bounding box center [156, 99] width 4 height 6
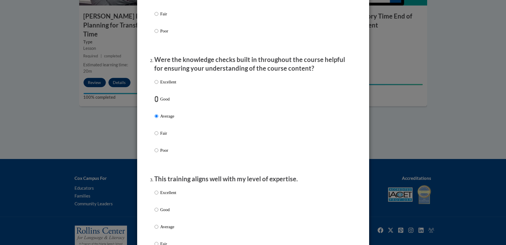
radio input "true"
click at [166, 213] on p "Good" at bounding box center [168, 210] width 16 height 6
click at [158, 213] on input "Good" at bounding box center [156, 210] width 4 height 6
radio input "true"
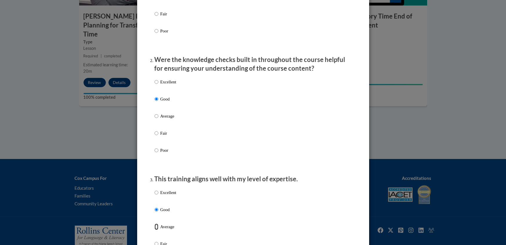
click at [154, 224] on input "Average" at bounding box center [156, 227] width 4 height 6
radio input "true"
